Goal: Task Accomplishment & Management: Use online tool/utility

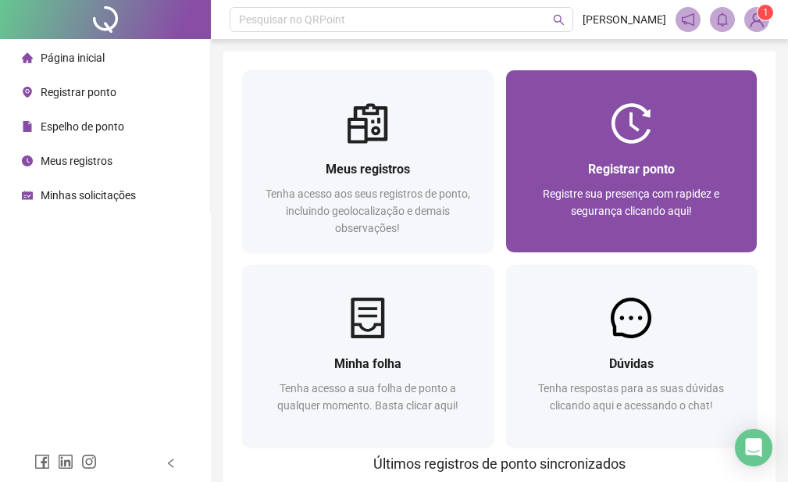
click at [577, 130] on div at bounding box center [632, 123] width 252 height 41
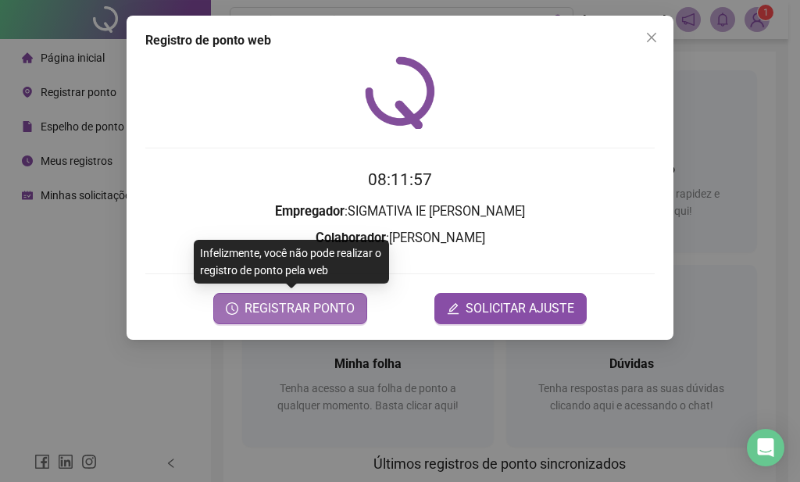
click at [305, 305] on span "REGISTRAR PONTO" at bounding box center [300, 308] width 110 height 19
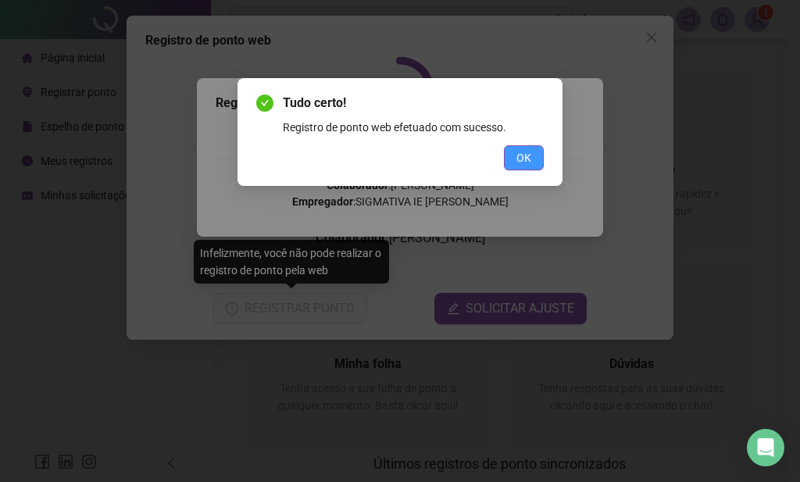
click at [524, 149] on span "OK" at bounding box center [523, 157] width 15 height 17
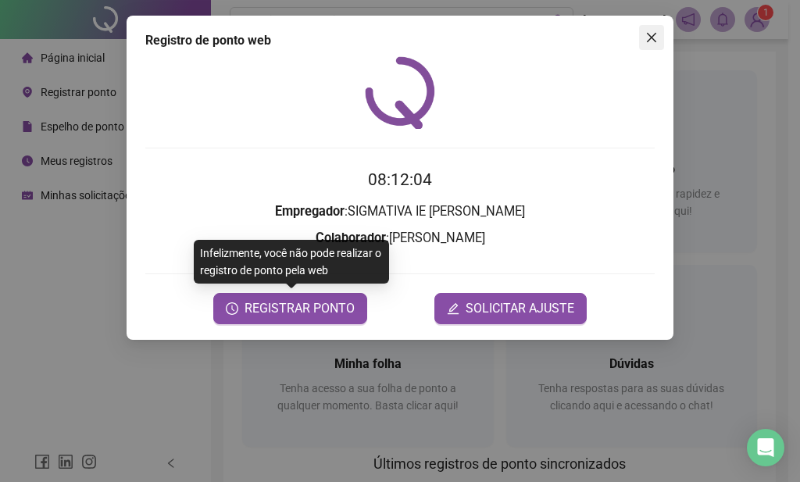
click at [663, 39] on span "Close" at bounding box center [651, 37] width 25 height 13
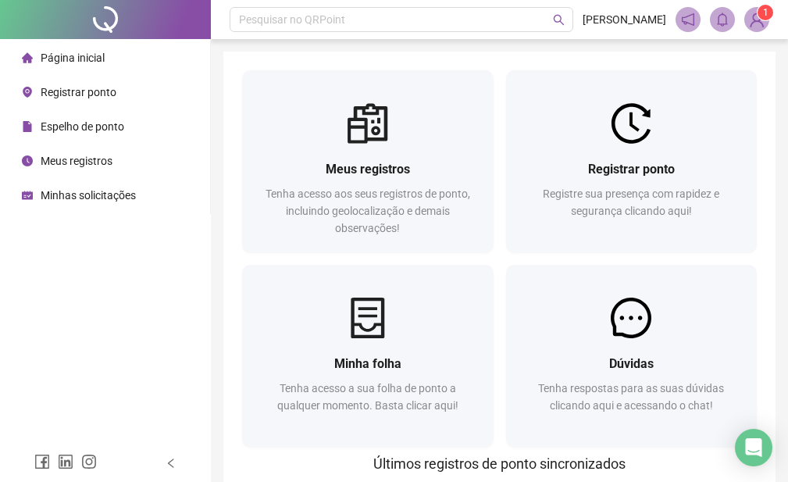
click at [125, 309] on div "Página inicial Registrar ponto Espelho de ponto Meus registros Minhas solicitaç…" at bounding box center [105, 222] width 211 height 445
